Goal: Information Seeking & Learning: Learn about a topic

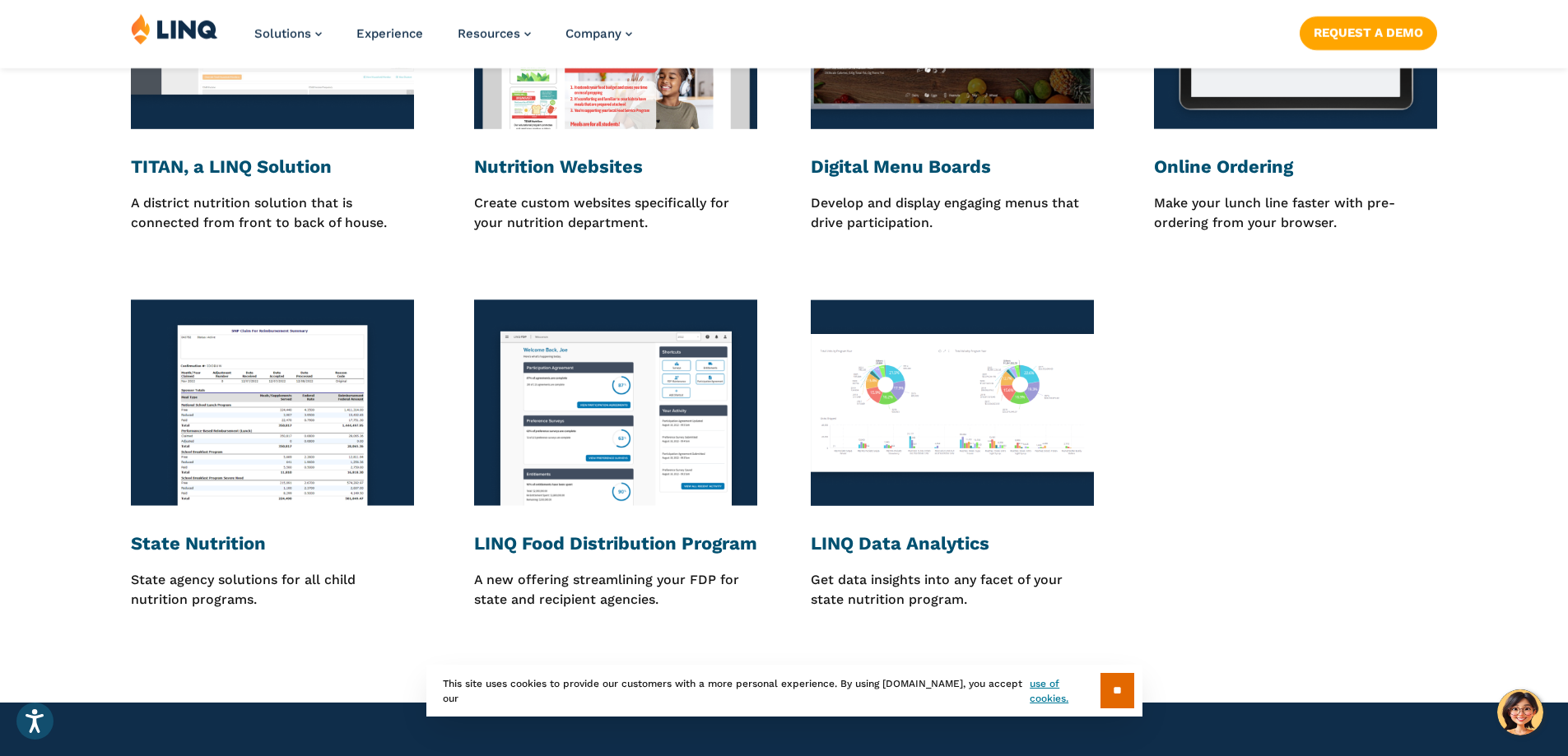
scroll to position [2304, 0]
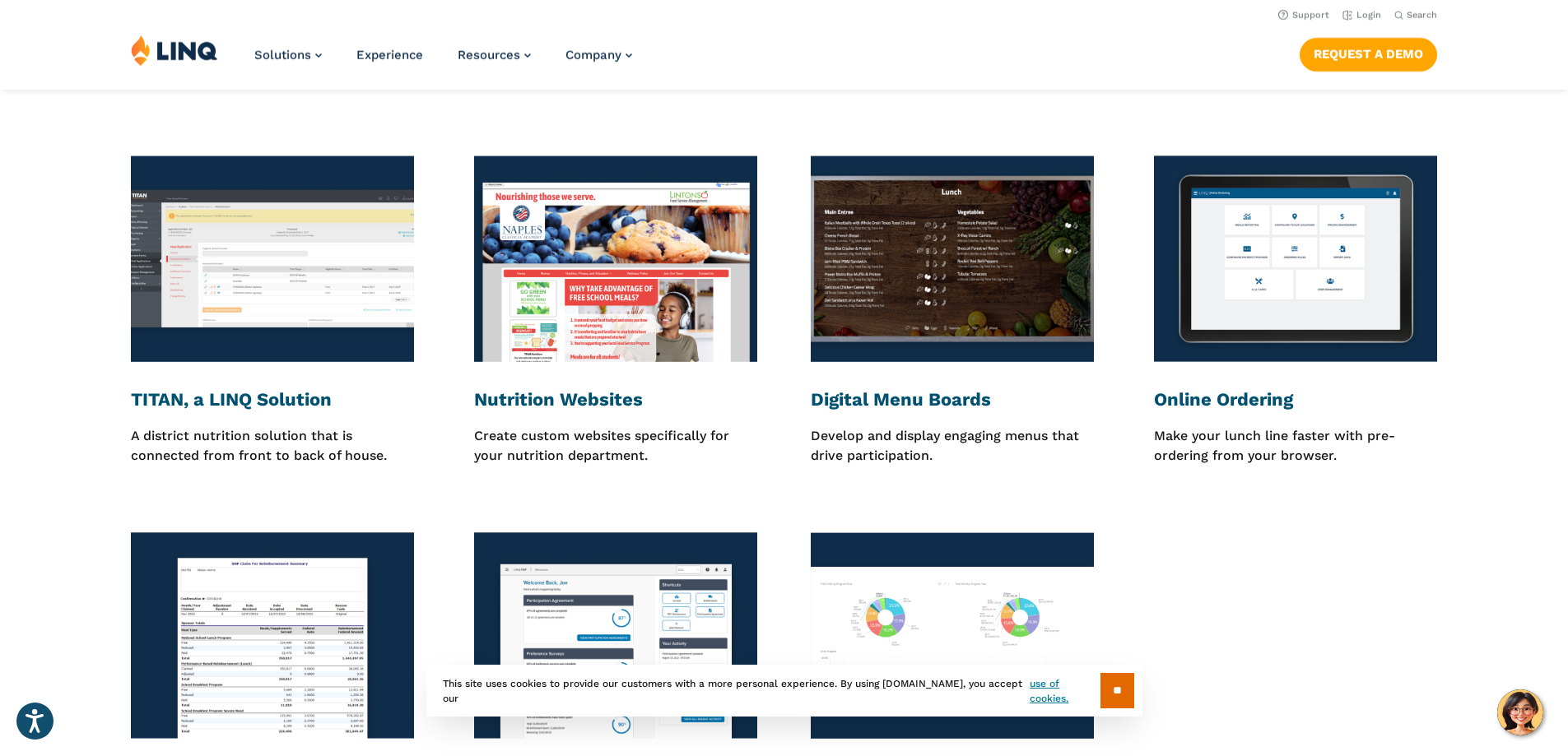
click at [248, 258] on img at bounding box center [271, 258] width 283 height 206
click at [248, 261] on img at bounding box center [271, 258] width 283 height 206
click at [224, 450] on p "A district nutrition solution that is connected from front to back of house." at bounding box center [271, 446] width 283 height 40
click at [250, 393] on h3 "TITAN, a LINQ Solution" at bounding box center [271, 399] width 283 height 23
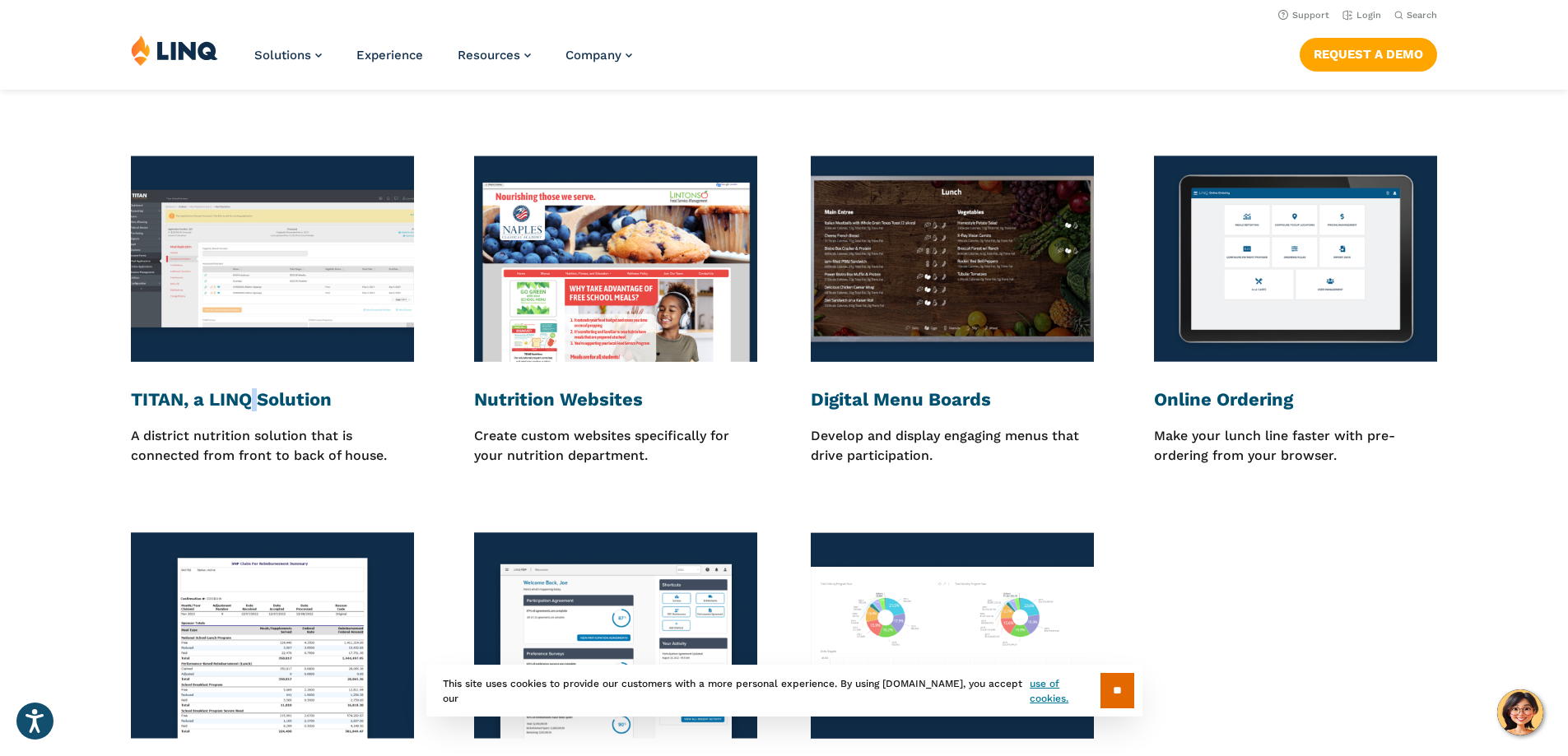
click at [250, 393] on h3 "TITAN, a LINQ Solution" at bounding box center [271, 399] width 283 height 23
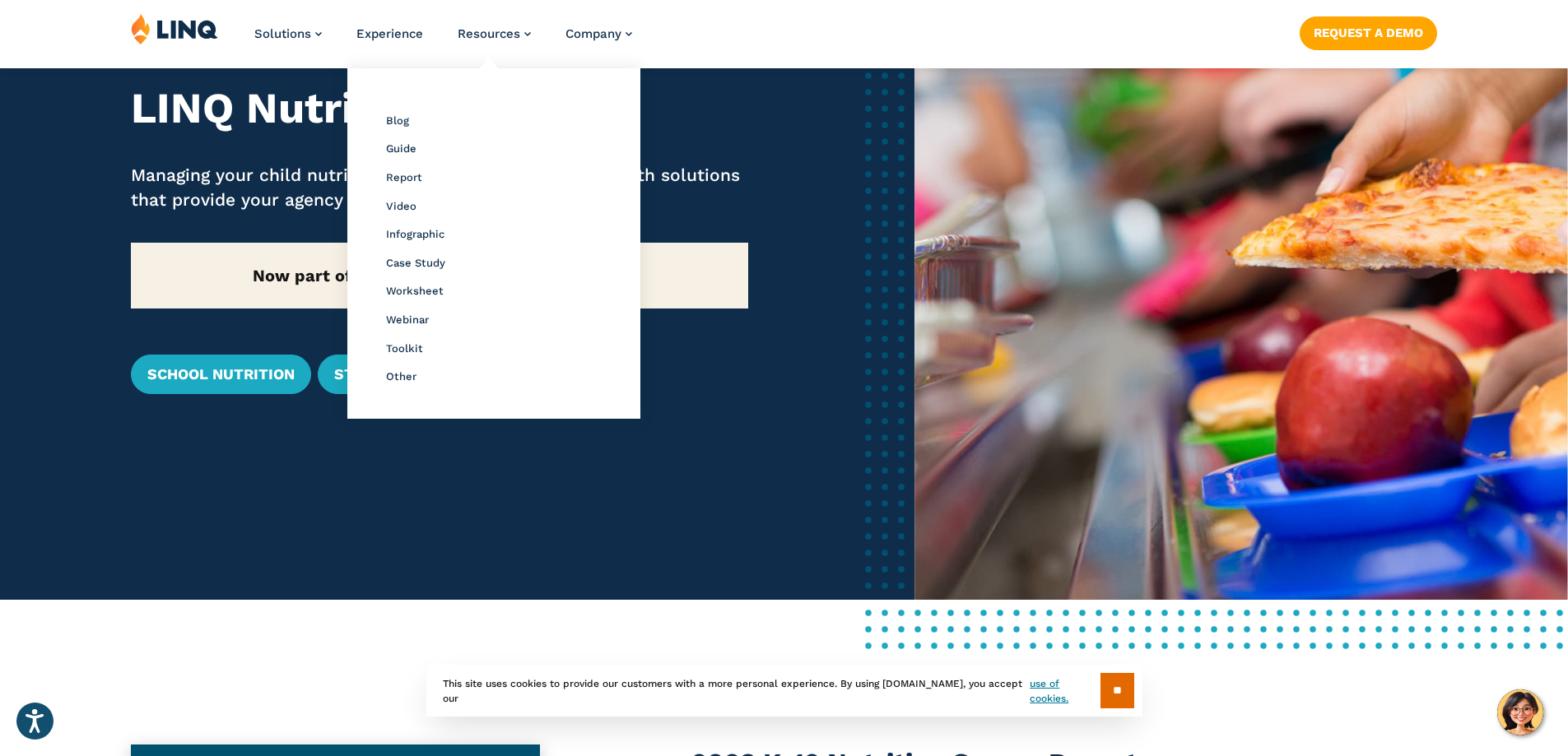
scroll to position [247, 0]
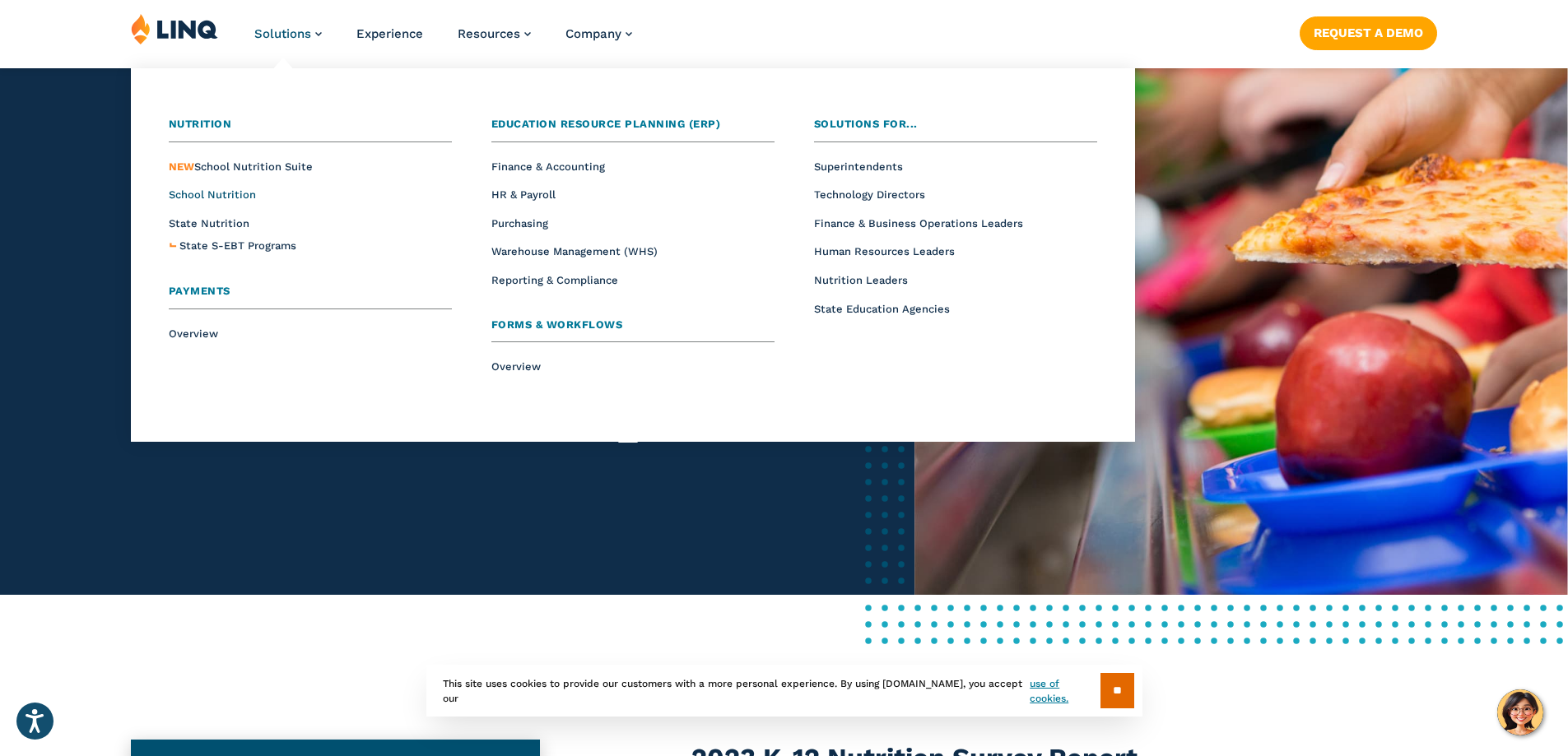
click at [214, 197] on span "School Nutrition" at bounding box center [212, 195] width 87 height 12
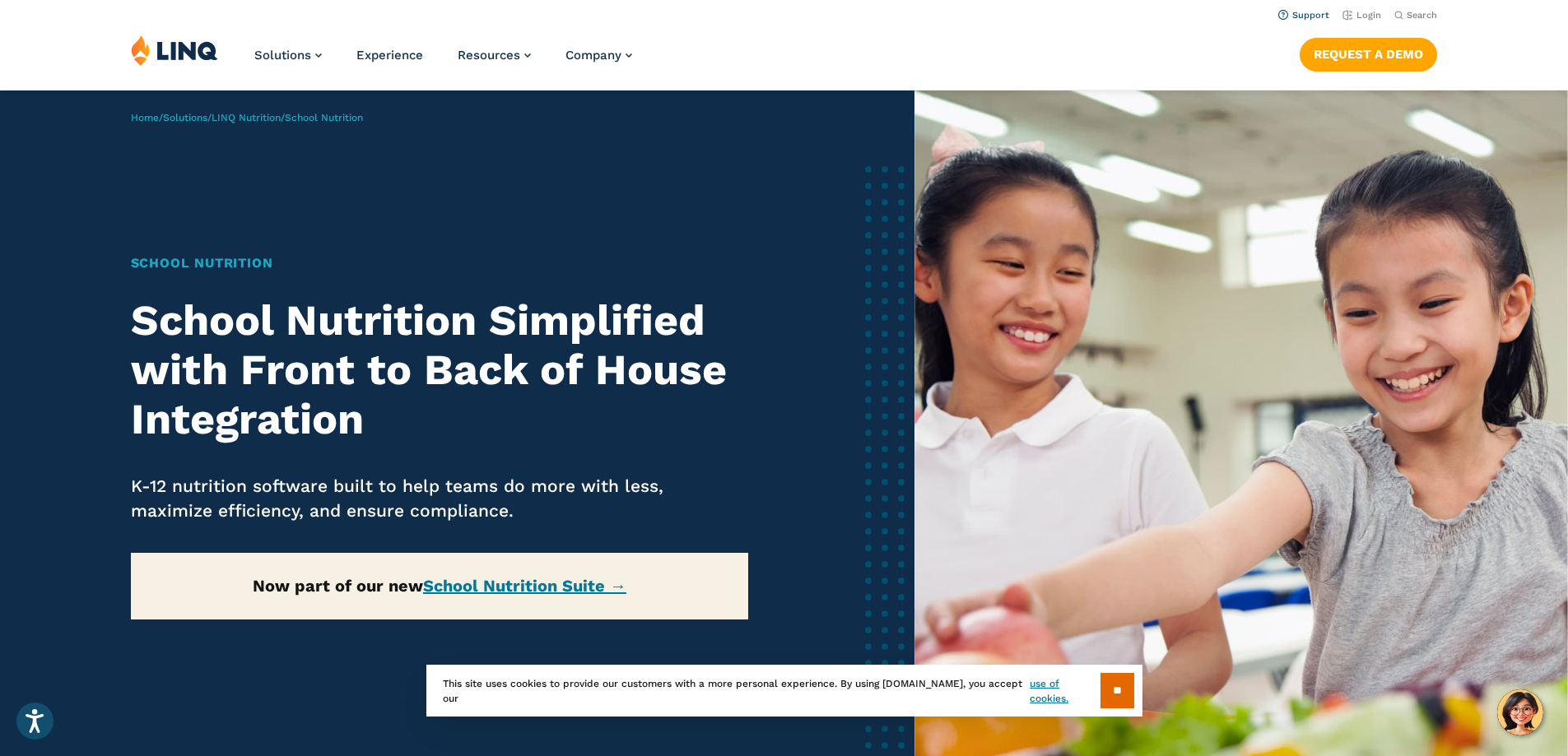
click at [1312, 13] on link "Support" at bounding box center [1303, 15] width 51 height 10
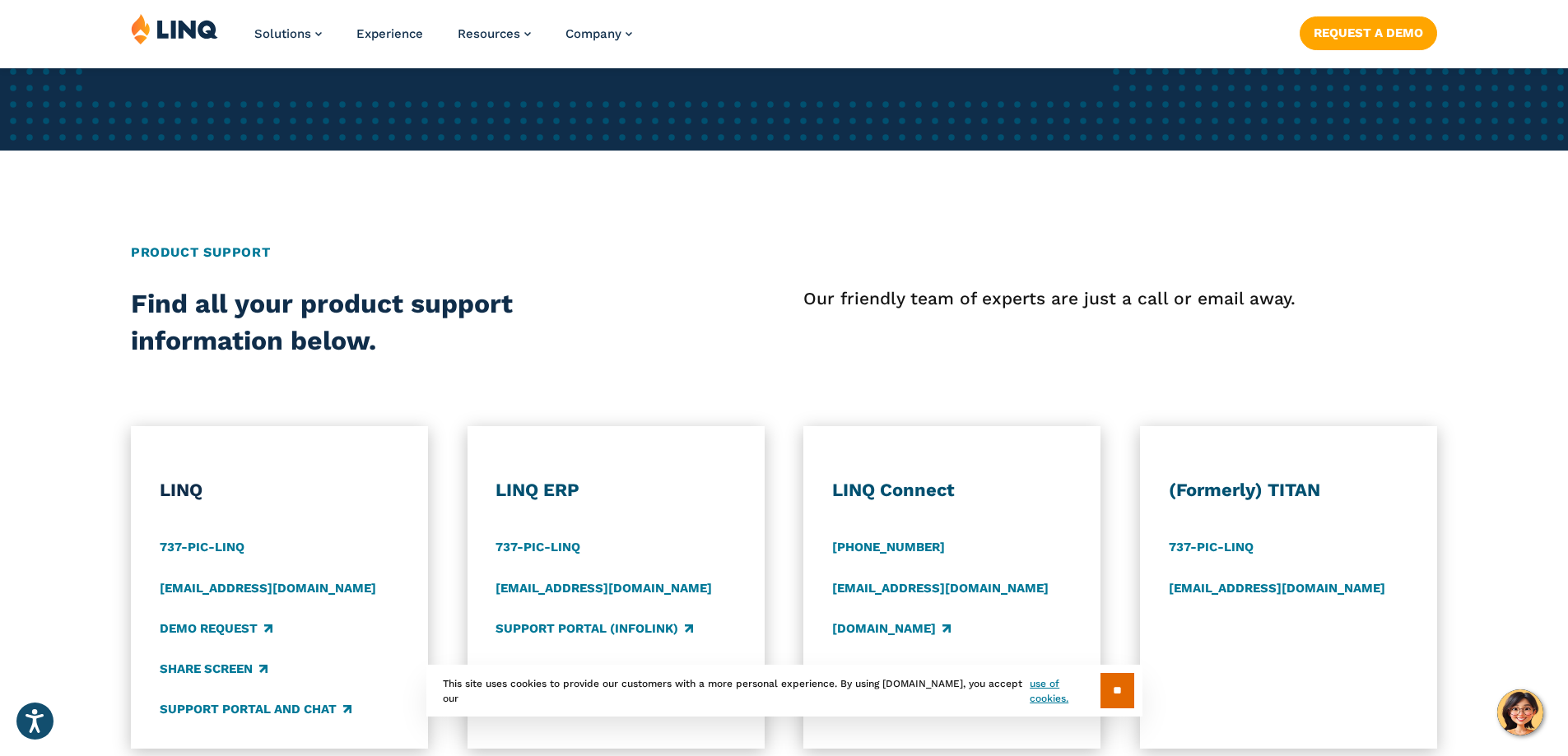
scroll to position [576, 0]
